Goal: Complete application form: Complete application form

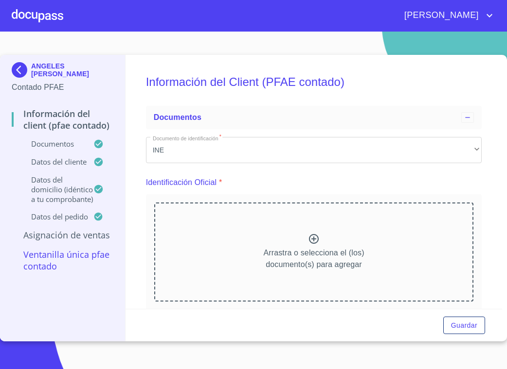
click at [39, 67] on p "ANGELES JUSTO JUSTO" at bounding box center [72, 70] width 82 height 16
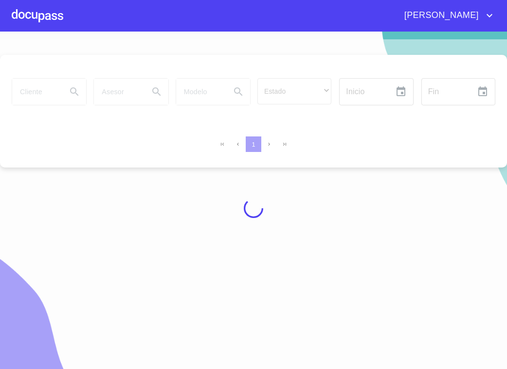
click at [54, 95] on div at bounding box center [253, 208] width 507 height 338
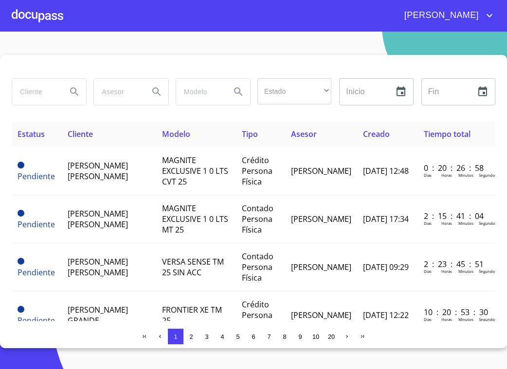
click at [50, 95] on input "search" at bounding box center [35, 92] width 47 height 26
type input "p"
click at [55, 3] on div at bounding box center [38, 15] width 52 height 31
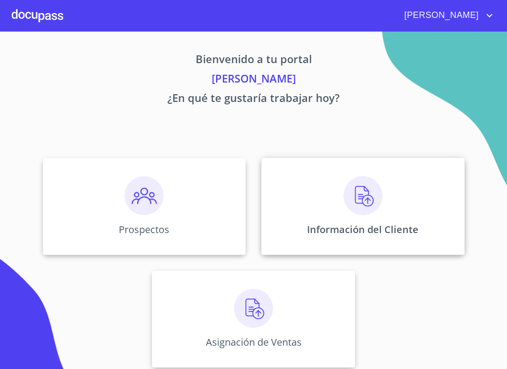
click at [346, 206] on img at bounding box center [362, 195] width 39 height 39
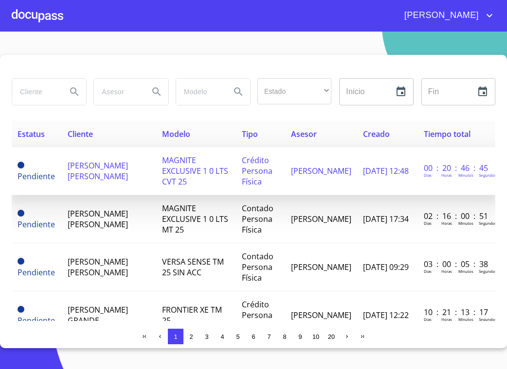
click at [272, 165] on span "Crédito Persona Física" at bounding box center [257, 171] width 31 height 32
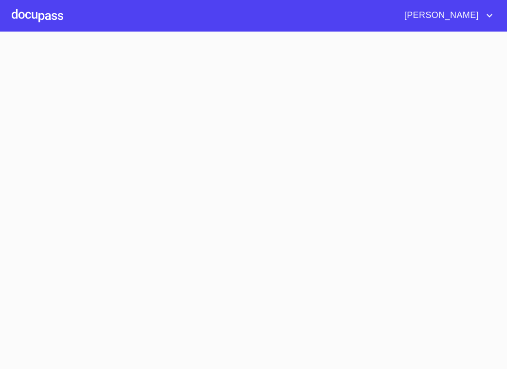
click at [278, 165] on section at bounding box center [253, 201] width 507 height 338
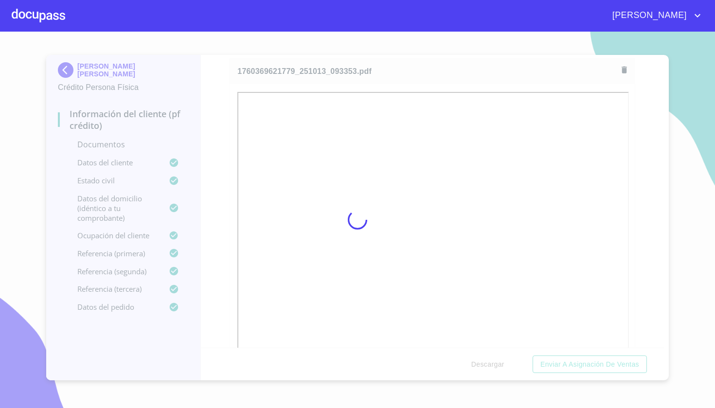
click at [506, 288] on div at bounding box center [357, 220] width 715 height 376
click at [506, 17] on span "[PERSON_NAME]" at bounding box center [648, 16] width 87 height 16
click at [506, 21] on li "Salir" at bounding box center [687, 20] width 32 height 17
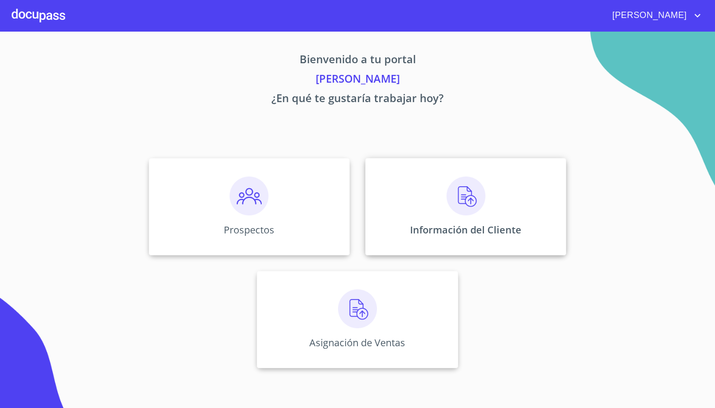
click at [483, 181] on img at bounding box center [465, 195] width 39 height 39
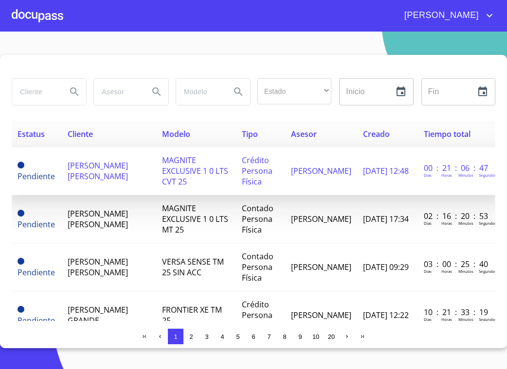
click at [236, 156] on td "MAGNITE EXCLUSIVE 1 0 LTS CVT 25" at bounding box center [196, 171] width 80 height 48
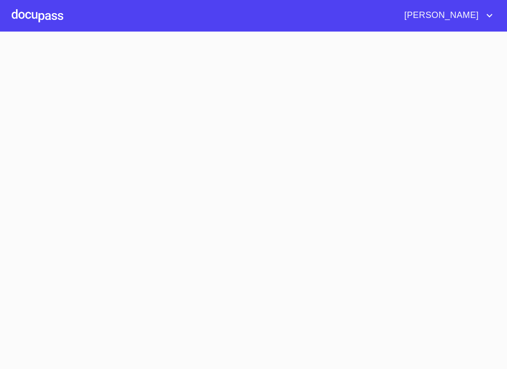
click at [239, 156] on section at bounding box center [253, 201] width 507 height 338
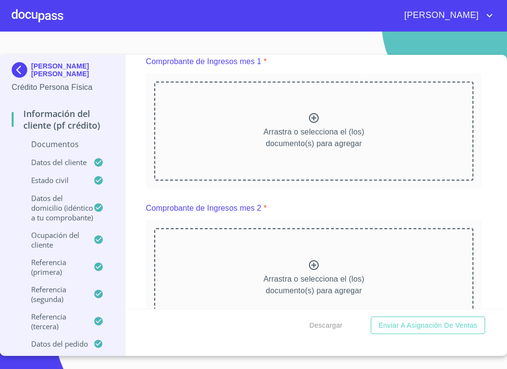
scroll to position [948, 0]
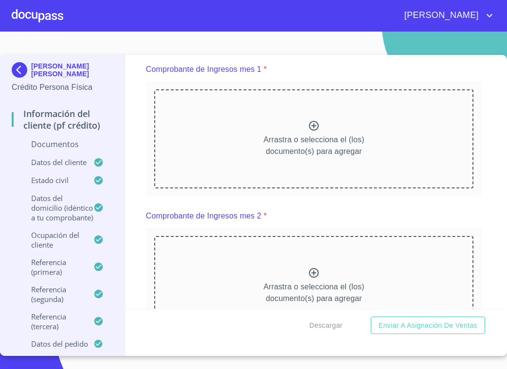
click at [310, 124] on icon at bounding box center [314, 126] width 12 height 12
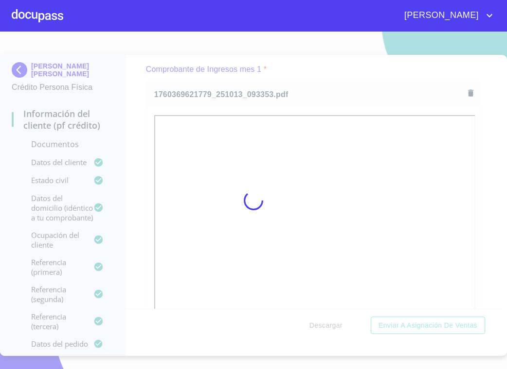
click at [490, 183] on div at bounding box center [253, 201] width 507 height 338
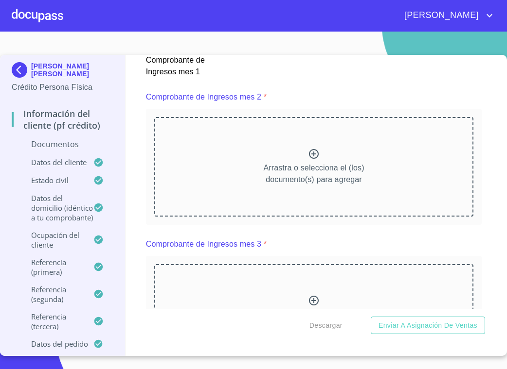
scroll to position [1339, 0]
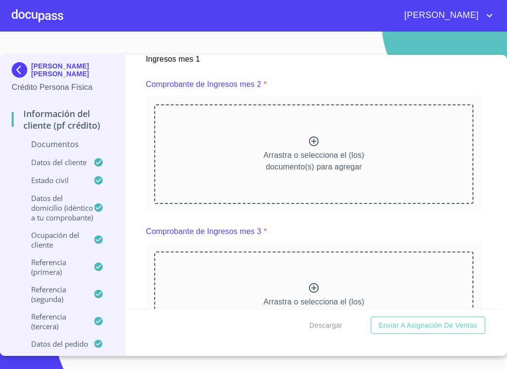
click at [313, 140] on icon at bounding box center [314, 142] width 12 height 12
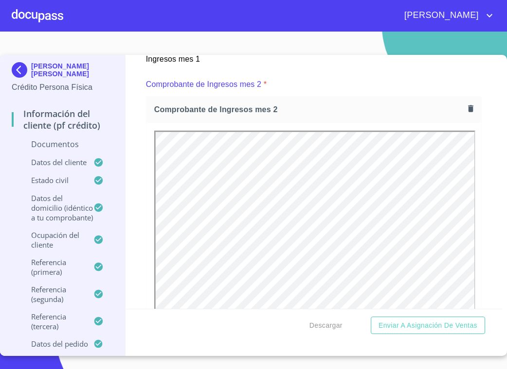
scroll to position [0, 0]
click at [493, 228] on div "Información del cliente (PF crédito) Documentos Documento de identificación   *…" at bounding box center [313, 182] width 376 height 254
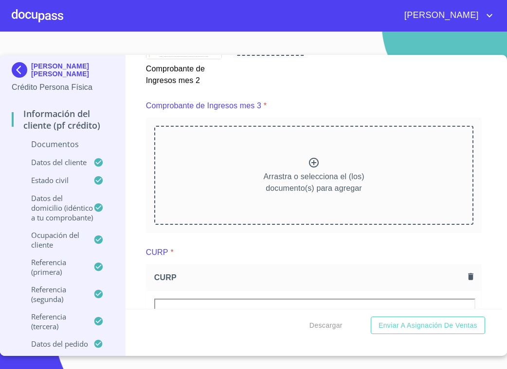
scroll to position [1726, 0]
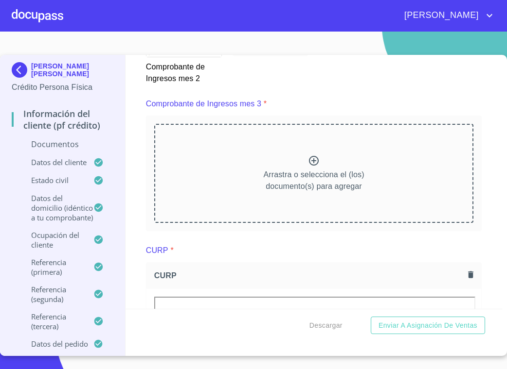
click at [311, 161] on icon at bounding box center [314, 161] width 12 height 12
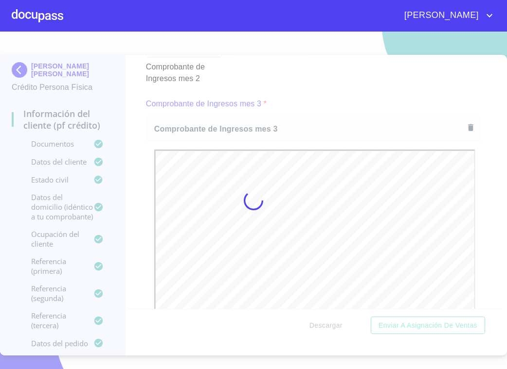
scroll to position [0, 0]
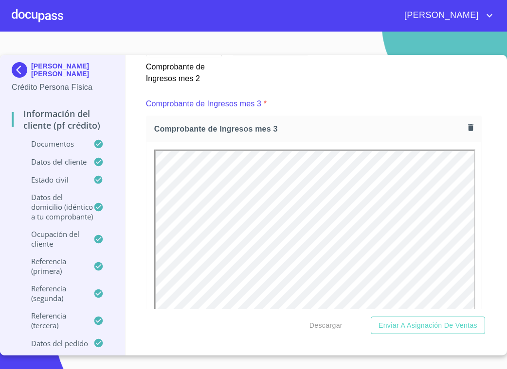
click at [482, 209] on div "Información del cliente (PF crédito) Documentos Documento de identificación   *…" at bounding box center [313, 182] width 376 height 254
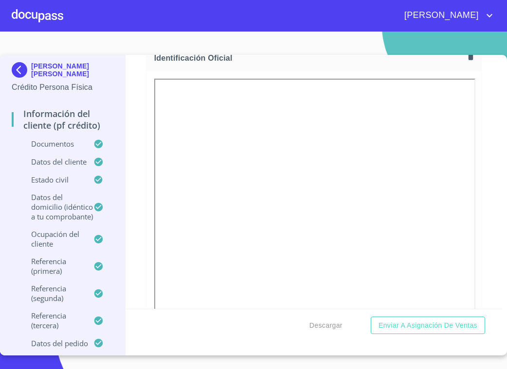
scroll to position [125, 0]
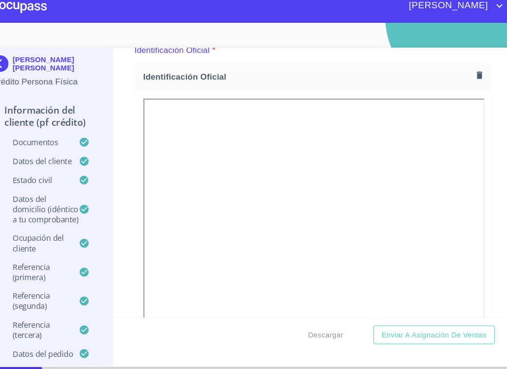
click at [467, 170] on div "Información del cliente (PF crédito) Documentos Documento de identificación   *…" at bounding box center [313, 182] width 376 height 254
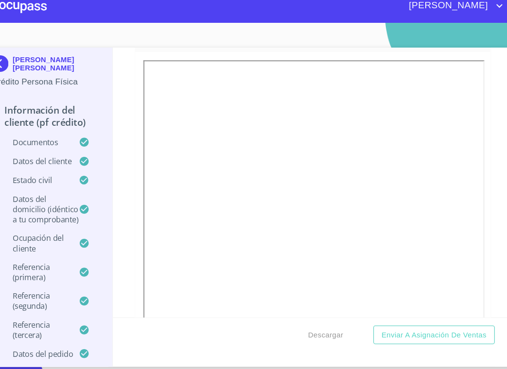
scroll to position [2198, 0]
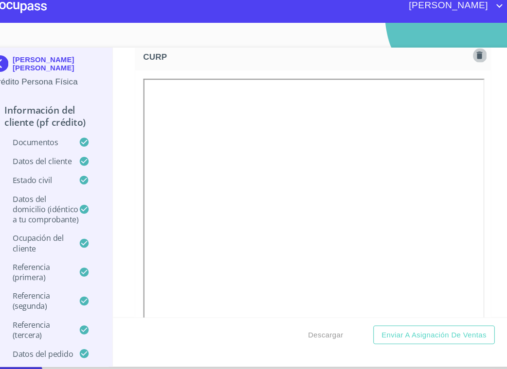
click at [468, 58] on icon "button" at bounding box center [470, 61] width 5 height 7
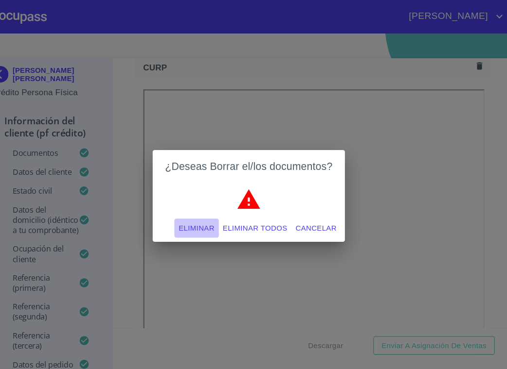
click at [195, 210] on span "Eliminar" at bounding box center [204, 215] width 34 height 12
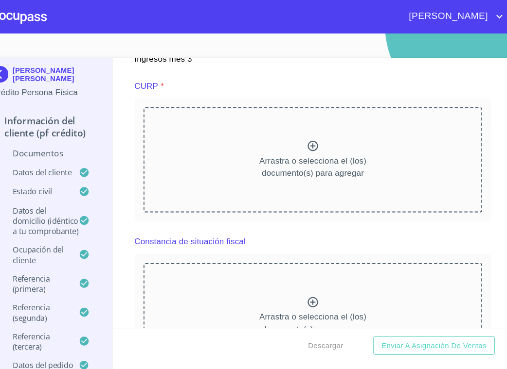
scroll to position [2149, 0]
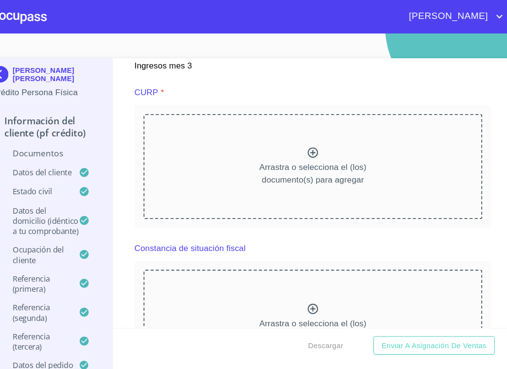
click at [308, 140] on icon at bounding box center [314, 144] width 12 height 12
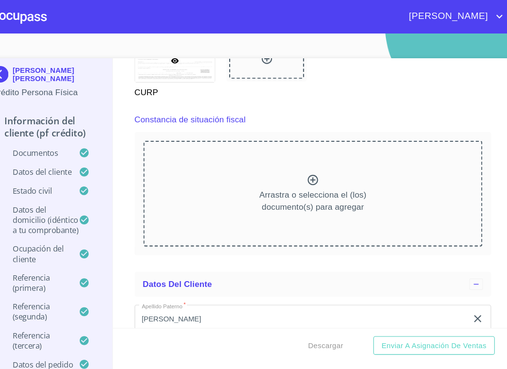
scroll to position [2536, 0]
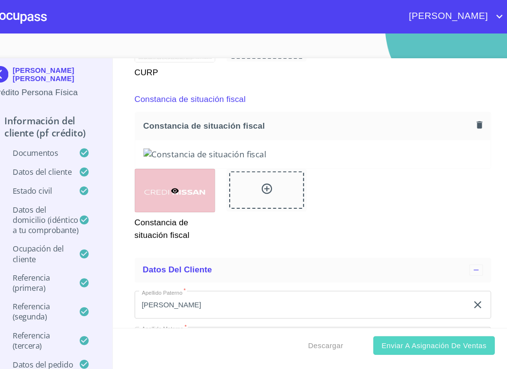
click at [394, 322] on span "Enviar a Asignación de Ventas" at bounding box center [427, 326] width 99 height 12
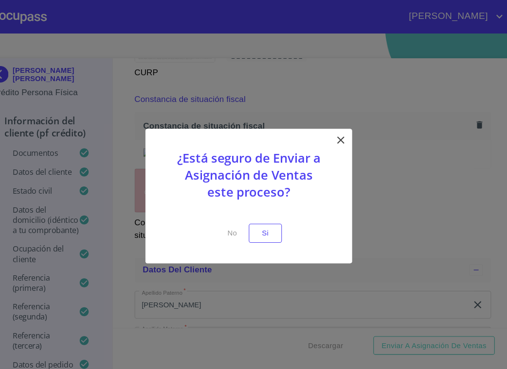
click at [334, 128] on icon at bounding box center [340, 132] width 12 height 12
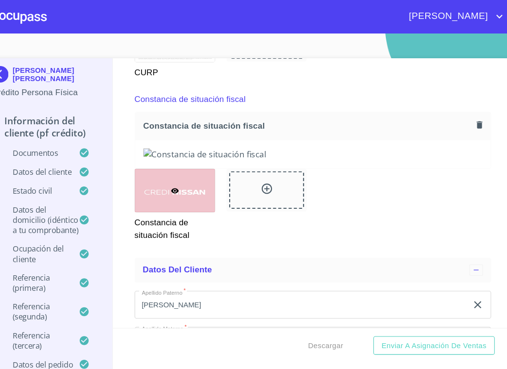
click at [464, 204] on div "Información del cliente (PF crédito) Documentos Documento de identificación   *…" at bounding box center [313, 182] width 376 height 254
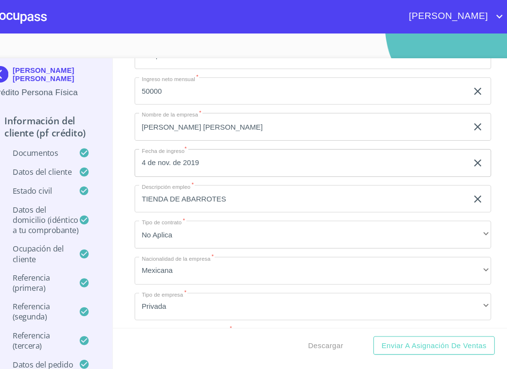
scroll to position [4006, 0]
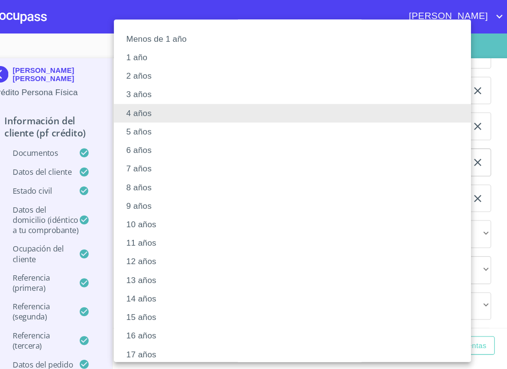
click at [157, 125] on li "5 años" at bounding box center [294, 124] width 336 height 17
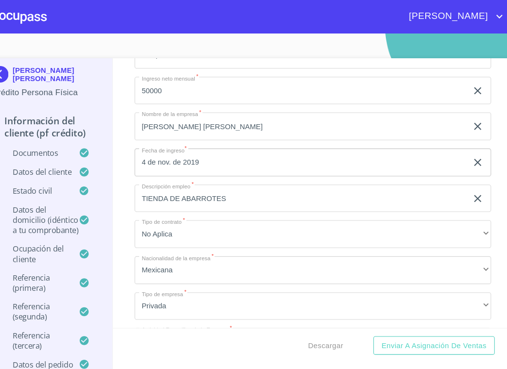
click at [465, 201] on div "Información del cliente (PF crédito) Documentos Documento de identificación   *…" at bounding box center [313, 182] width 376 height 254
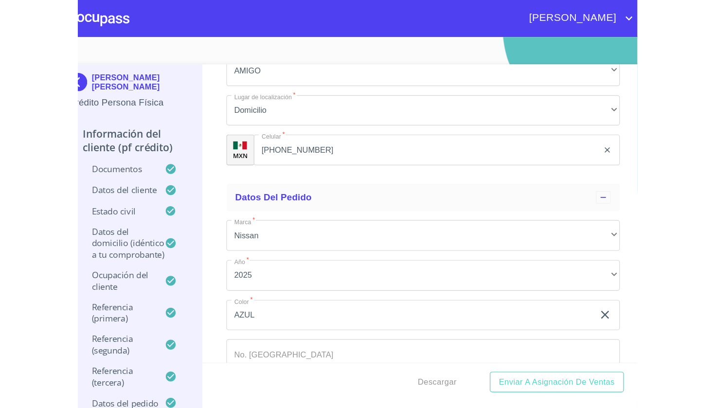
scroll to position [5441, 0]
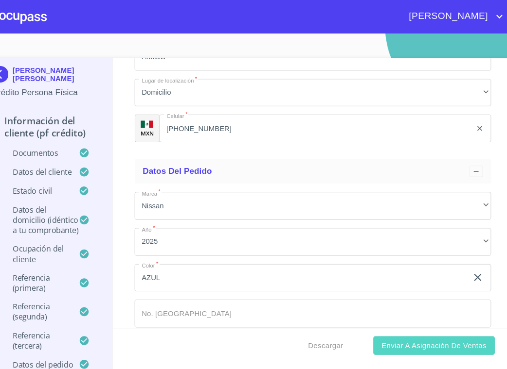
click at [415, 327] on span "Enviar a Asignación de Ventas" at bounding box center [427, 326] width 99 height 12
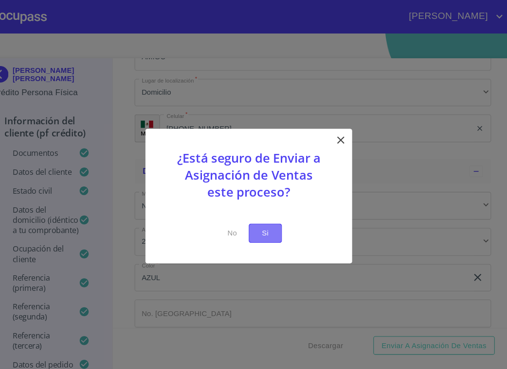
click at [261, 220] on span "Si" at bounding box center [269, 220] width 16 height 12
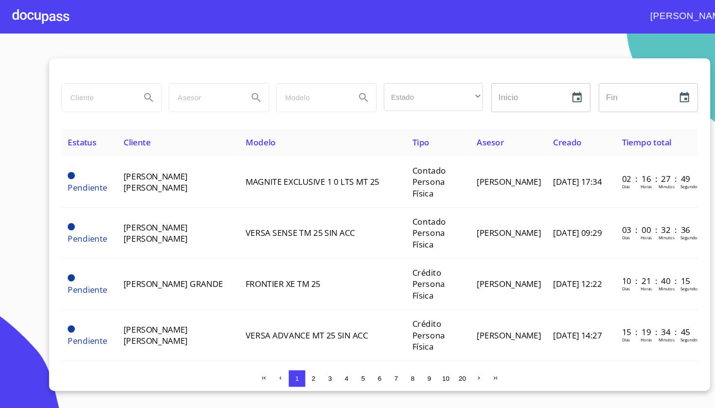
click at [80, 86] on input "search" at bounding box center [91, 92] width 66 height 26
type input "[PERSON_NAME] [PERSON_NAME]"
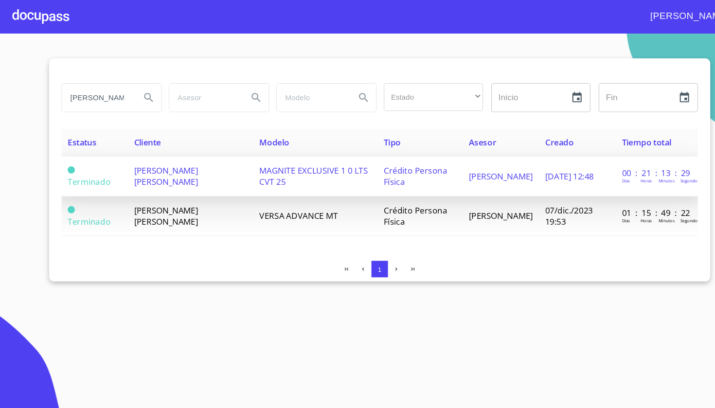
click at [186, 164] on span "[PERSON_NAME] [PERSON_NAME]" at bounding box center [156, 165] width 60 height 21
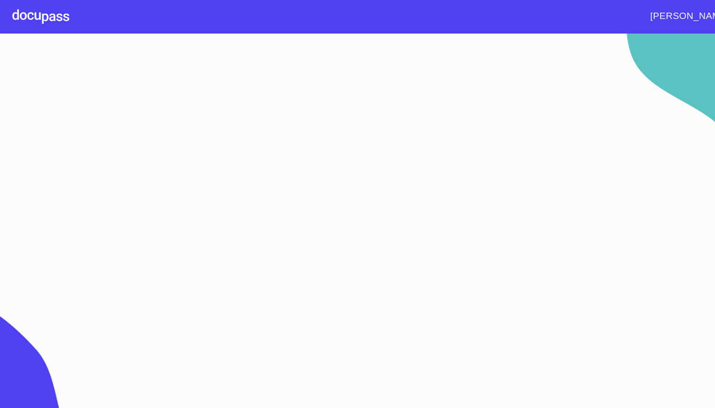
click at [208, 164] on section at bounding box center [357, 220] width 715 height 376
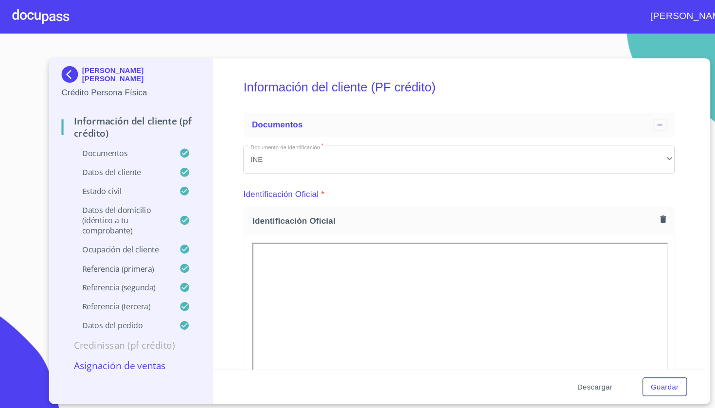
click at [551, 366] on span "Descargar" at bounding box center [559, 364] width 33 height 12
click at [172, 50] on section "[PERSON_NAME] [PERSON_NAME] Crédito Persona Física Información del cliente (PF …" at bounding box center [357, 220] width 715 height 376
